Goal: Navigation & Orientation: Find specific page/section

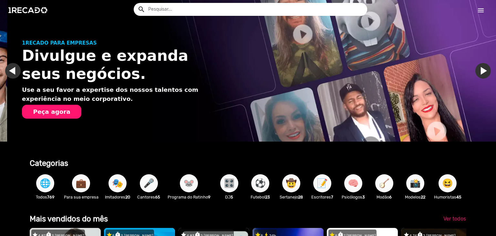
scroll to position [0, 491]
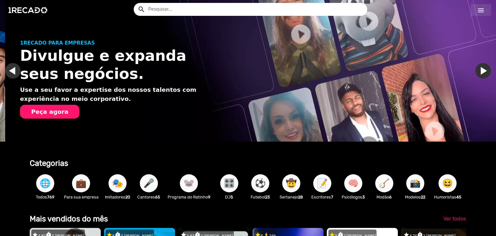
click at [476, 8] on link "menu" at bounding box center [481, 10] width 21 height 12
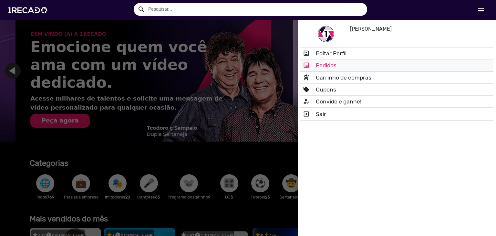
scroll to position [0, 983]
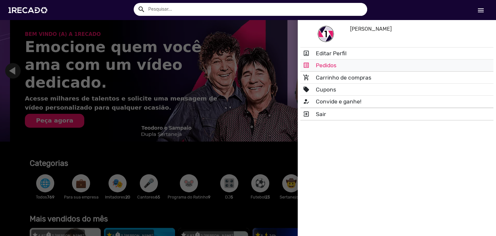
click at [353, 64] on link "list_alt Pedidos" at bounding box center [397, 65] width 193 height 12
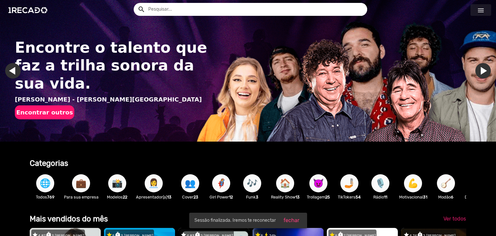
click at [478, 10] on mat-icon "menu" at bounding box center [481, 10] width 8 height 8
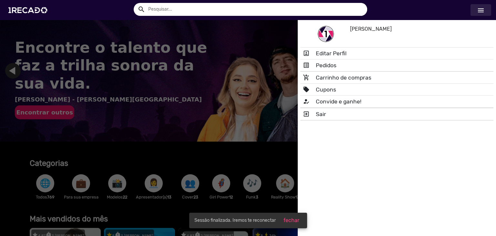
click at [478, 10] on mat-icon "menu" at bounding box center [481, 10] width 8 height 8
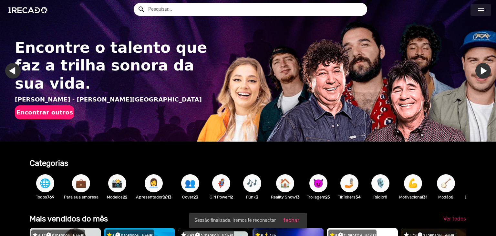
click at [480, 14] on mat-icon "menu" at bounding box center [481, 10] width 8 height 8
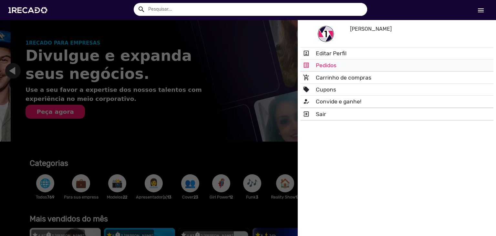
scroll to position [0, 491]
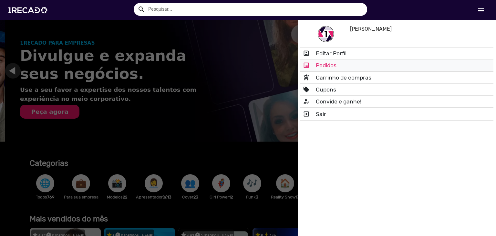
click at [330, 67] on link "list_alt Pedidos" at bounding box center [397, 65] width 193 height 12
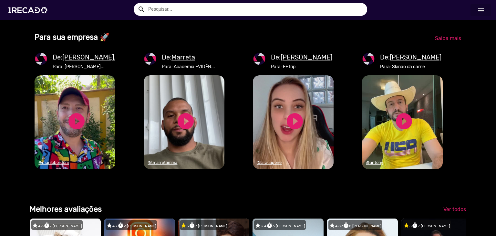
scroll to position [0, 1474]
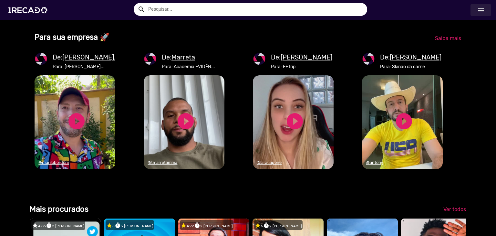
click at [480, 11] on mat-icon "menu" at bounding box center [481, 10] width 8 height 8
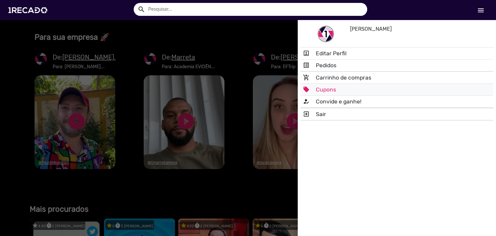
click at [330, 85] on link "local_offer Cupons" at bounding box center [397, 90] width 193 height 12
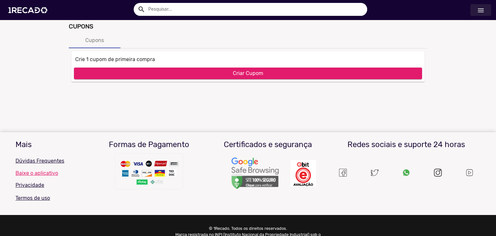
click at [482, 11] on mat-icon "menu" at bounding box center [481, 10] width 8 height 8
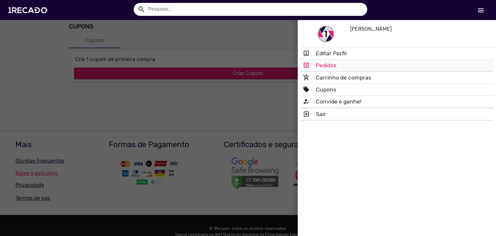
click at [324, 67] on link "list_alt Pedidos" at bounding box center [397, 65] width 193 height 12
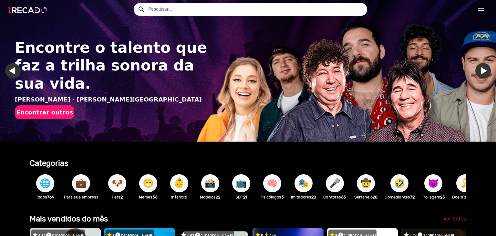
click at [33, 5] on img at bounding box center [29, 9] width 49 height 27
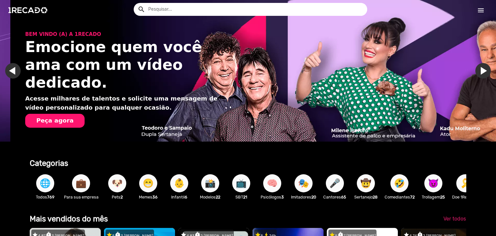
scroll to position [0, 983]
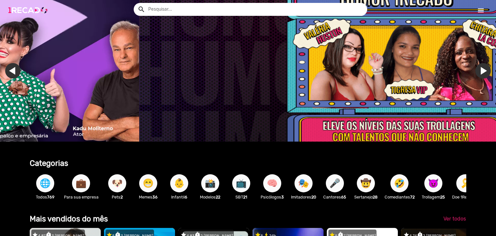
click at [37, 9] on img at bounding box center [29, 9] width 49 height 27
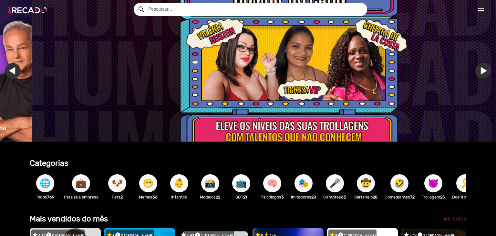
scroll to position [0, 1474]
